Goal: Find specific page/section: Find specific page/section

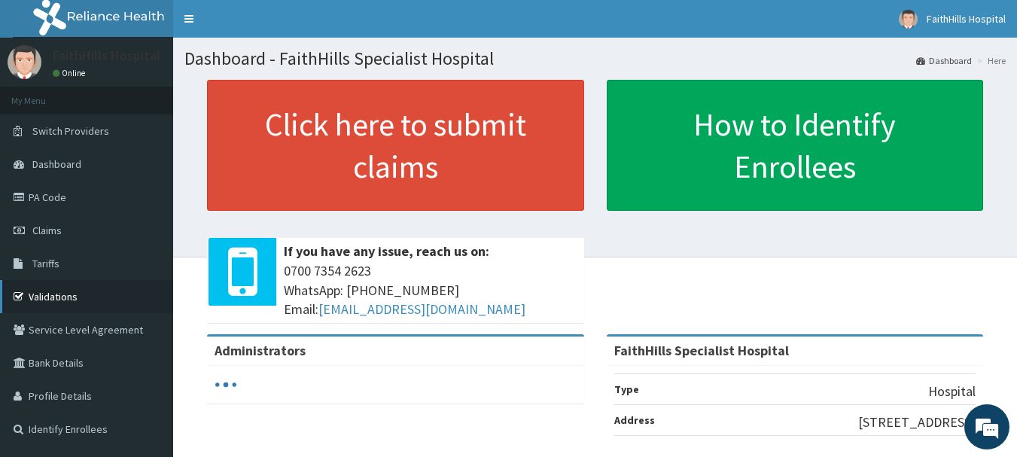
click at [58, 292] on link "Validations" at bounding box center [86, 296] width 173 height 33
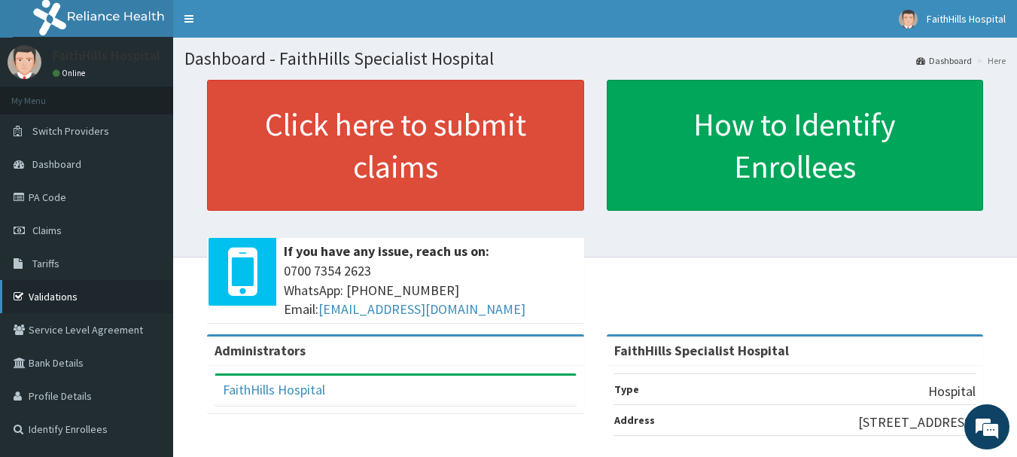
click at [59, 297] on link "Validations" at bounding box center [86, 296] width 173 height 33
